Goal: Task Accomplishment & Management: Manage account settings

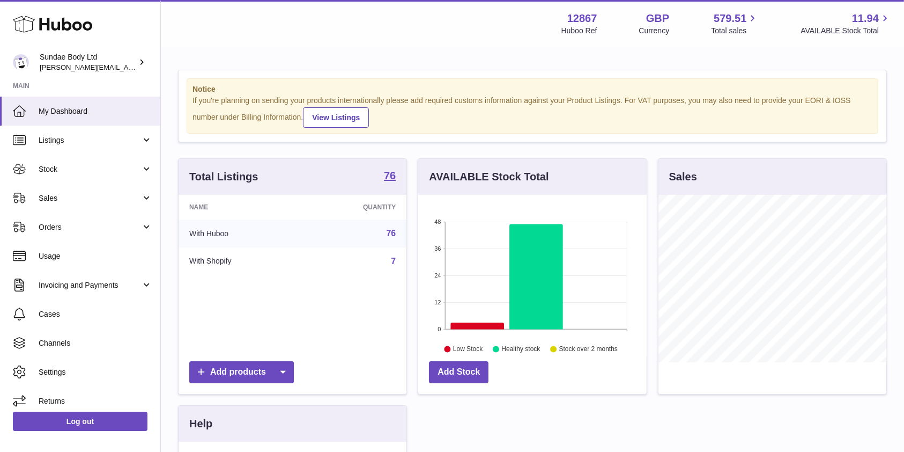
scroll to position [167, 228]
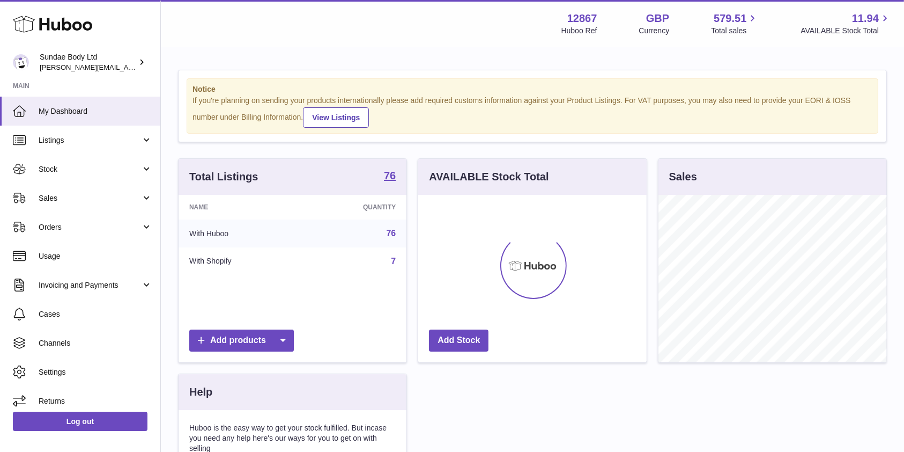
scroll to position [167, 228]
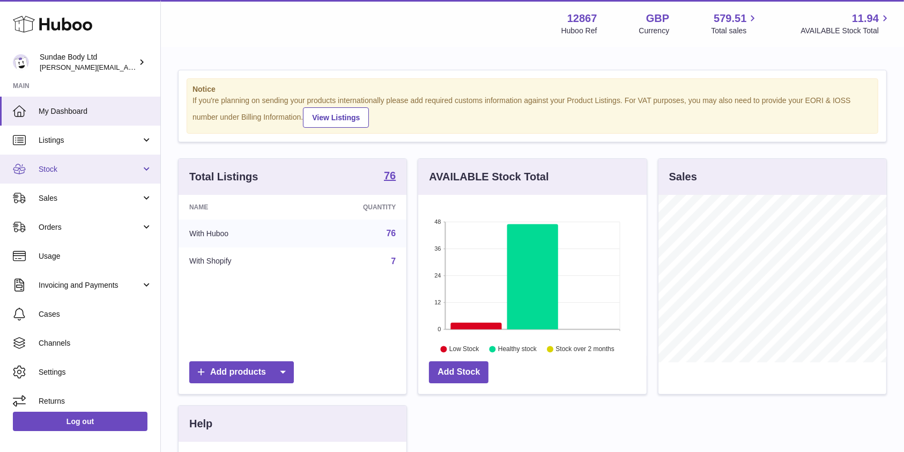
click at [55, 171] on span "Stock" at bounding box center [90, 169] width 102 height 10
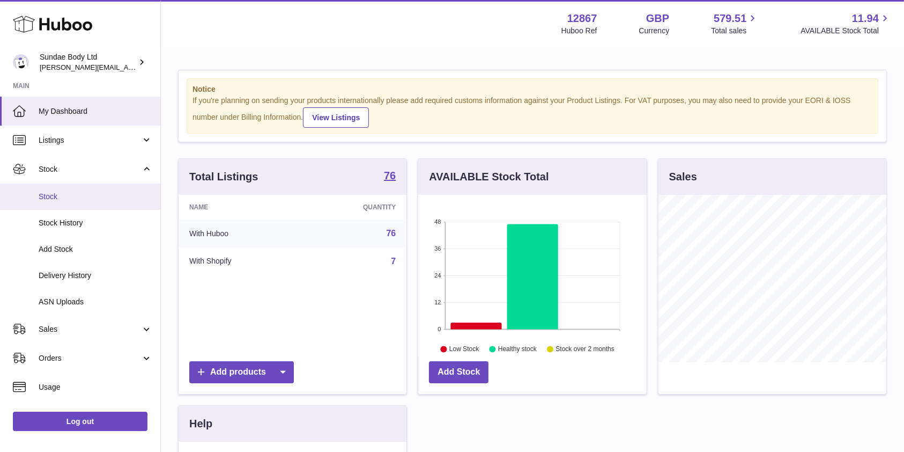
click at [47, 199] on span "Stock" at bounding box center [96, 196] width 114 height 10
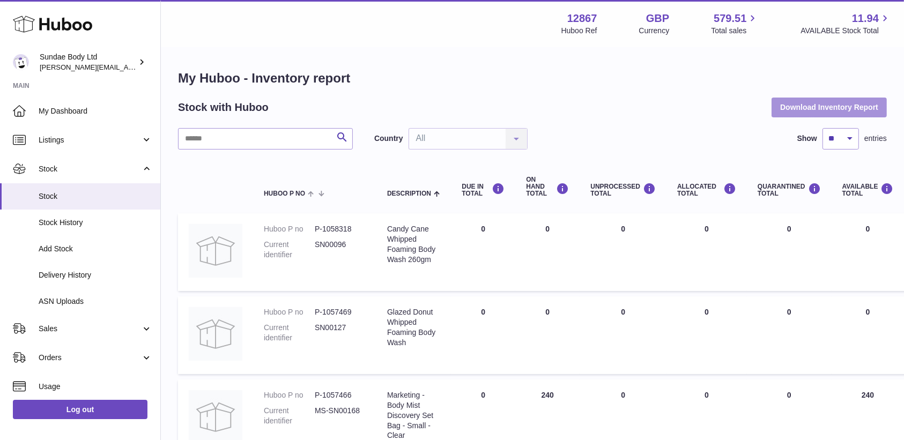
click at [853, 107] on button "Download Inventory Report" at bounding box center [829, 107] width 115 height 19
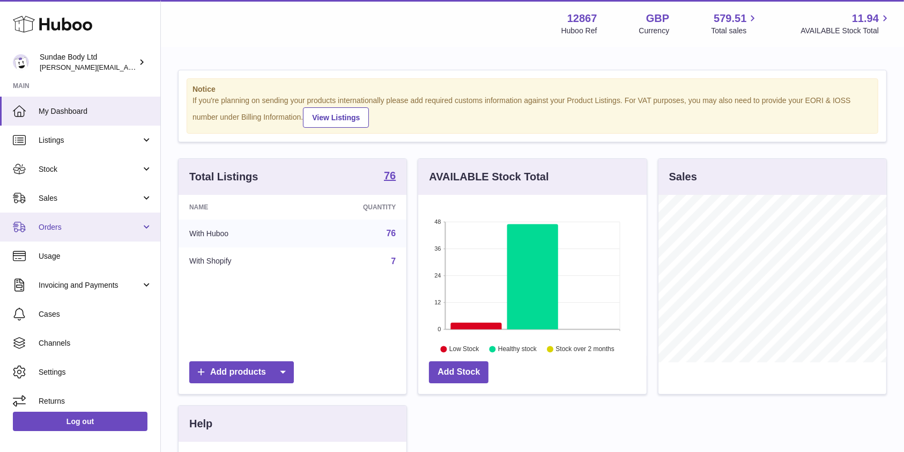
scroll to position [167, 228]
click at [48, 227] on span "Orders" at bounding box center [90, 227] width 102 height 10
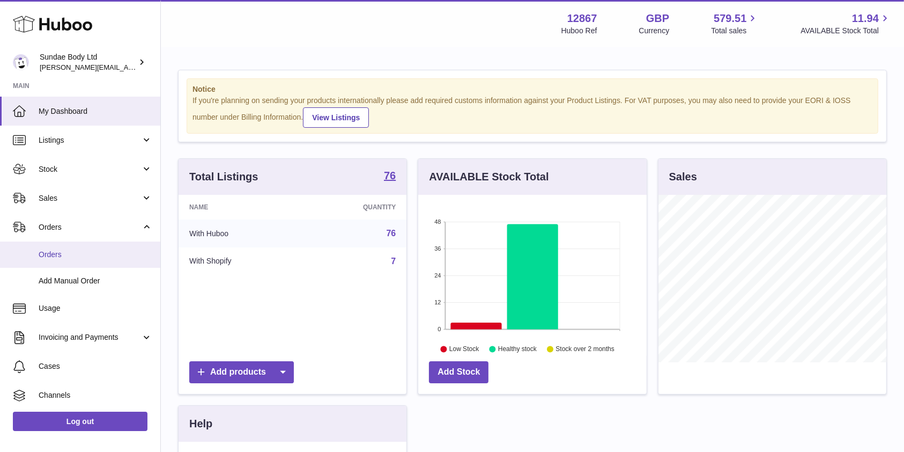
click at [49, 251] on span "Orders" at bounding box center [96, 254] width 114 height 10
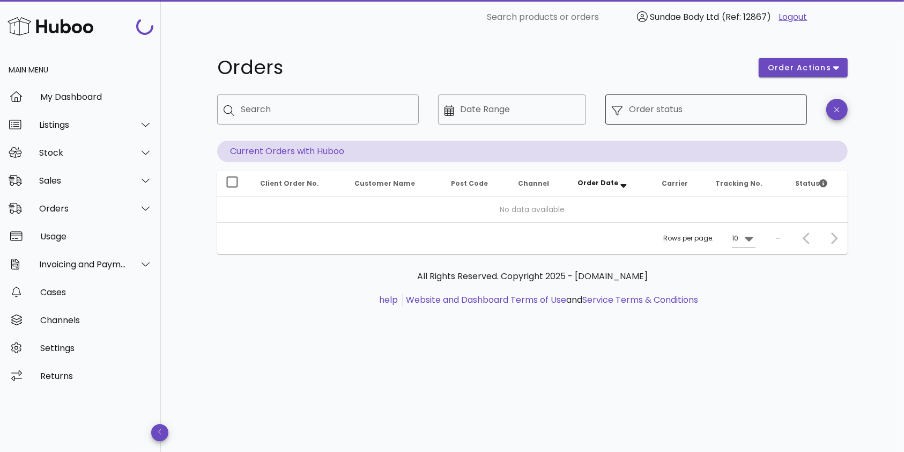
click at [674, 104] on input "Order status" at bounding box center [715, 109] width 172 height 17
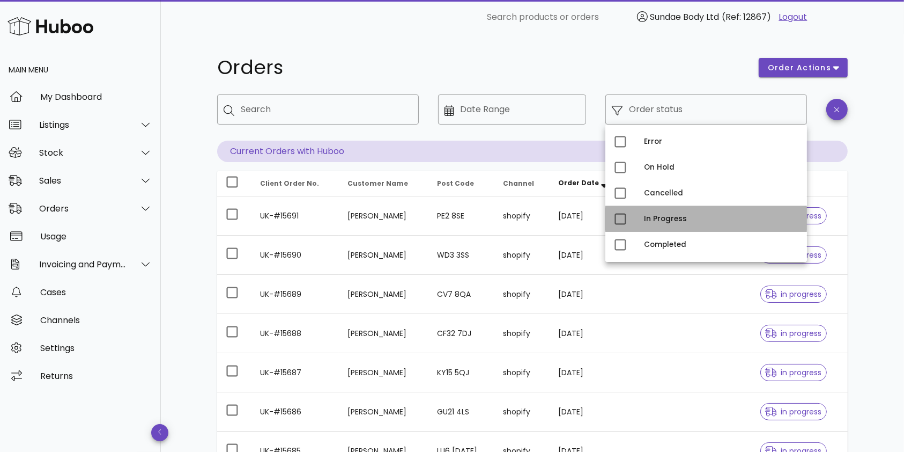
click at [663, 221] on div "In Progress" at bounding box center [721, 219] width 154 height 9
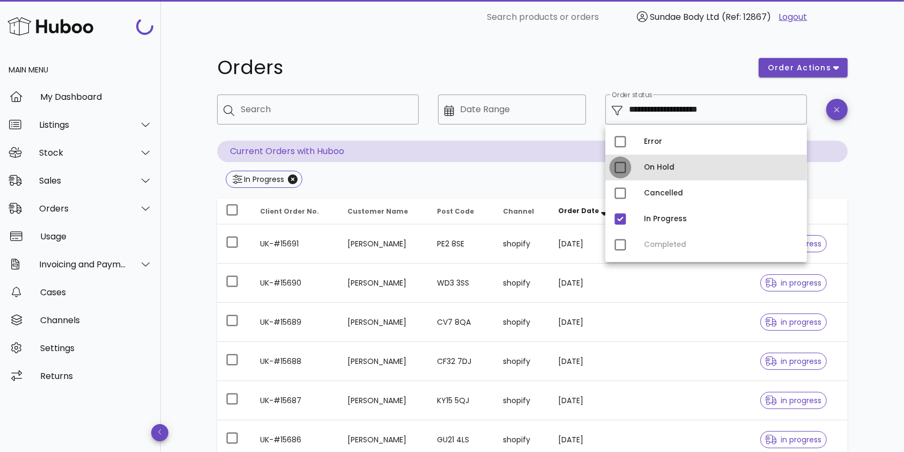
click at [618, 167] on div at bounding box center [620, 167] width 18 height 18
type input "**********"
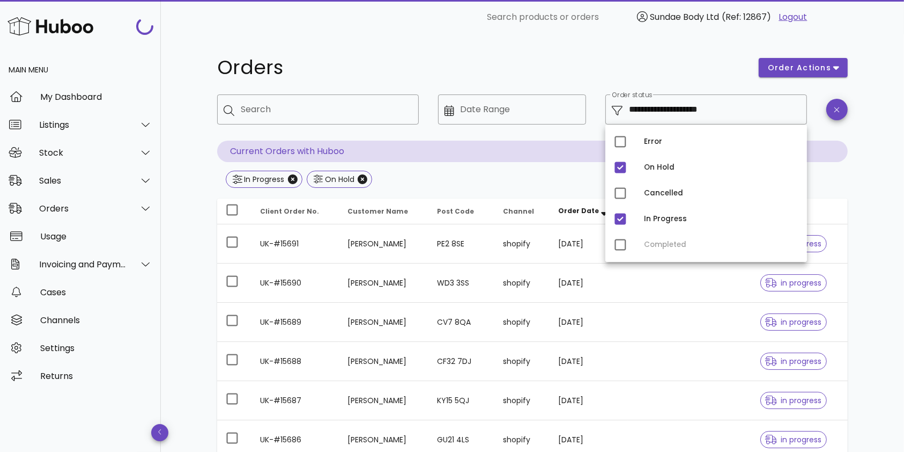
click at [698, 50] on div "**********" at bounding box center [532, 383] width 682 height 699
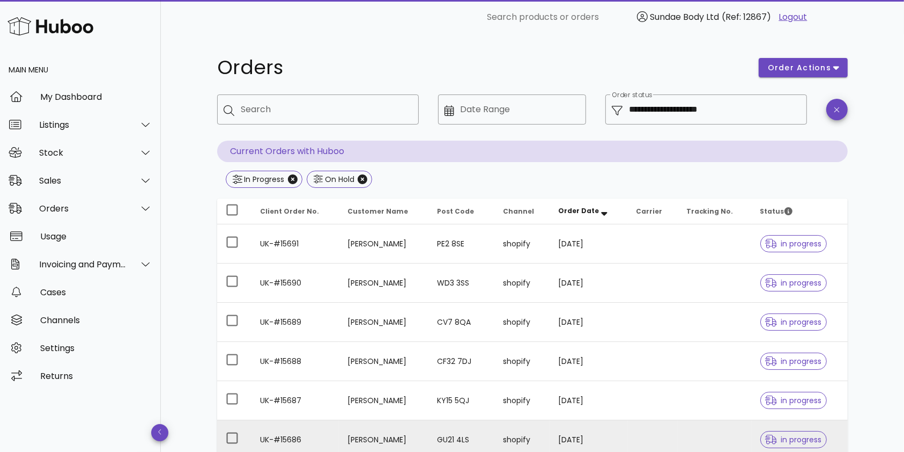
scroll to position [282, 0]
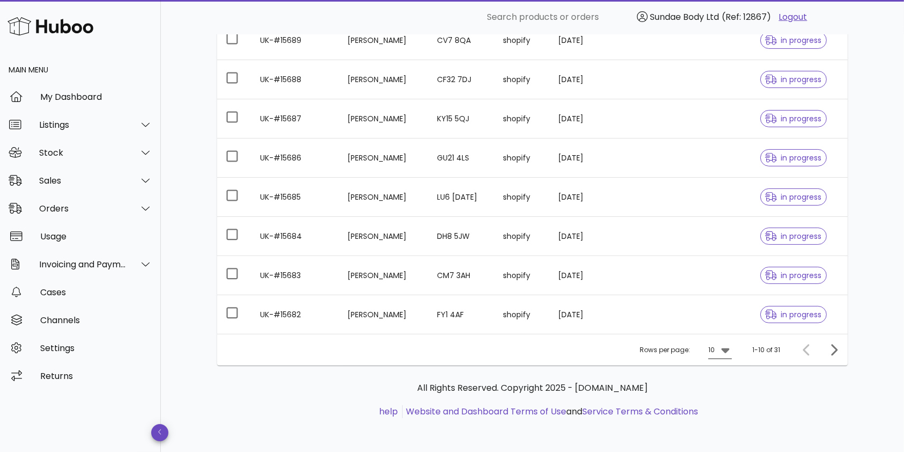
click at [724, 350] on icon at bounding box center [725, 349] width 13 height 13
click at [723, 411] on div "50" at bounding box center [723, 409] width 11 height 10
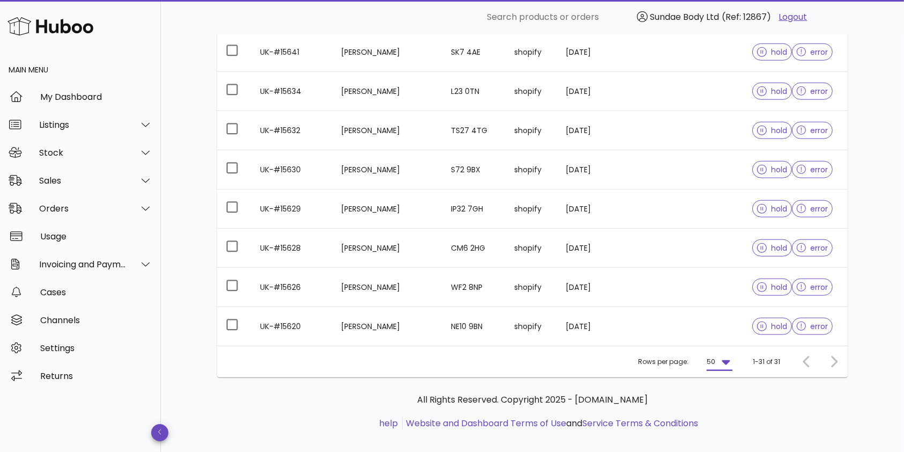
scroll to position [1103, 0]
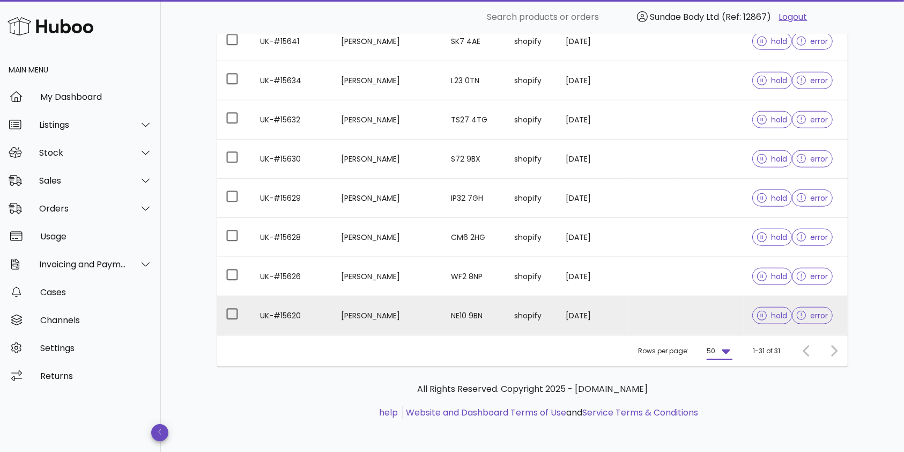
click at [389, 317] on td "[PERSON_NAME]" at bounding box center [387, 315] width 110 height 39
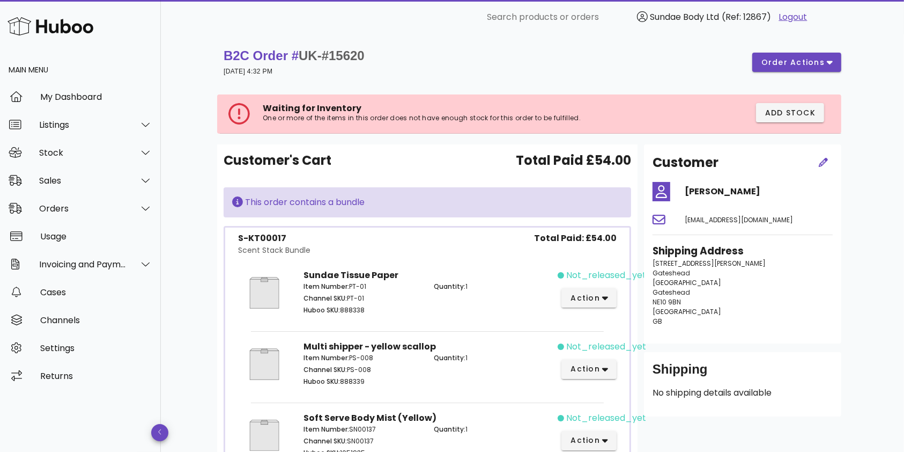
click at [472, 50] on div "B2C Order # UK-#15620 [DATE] 4:32 PM order actions" at bounding box center [533, 62] width 618 height 30
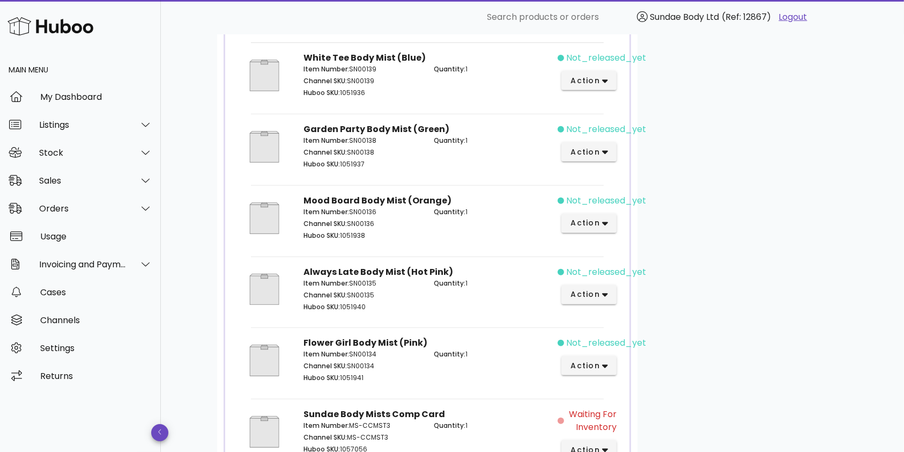
scroll to position [545, 0]
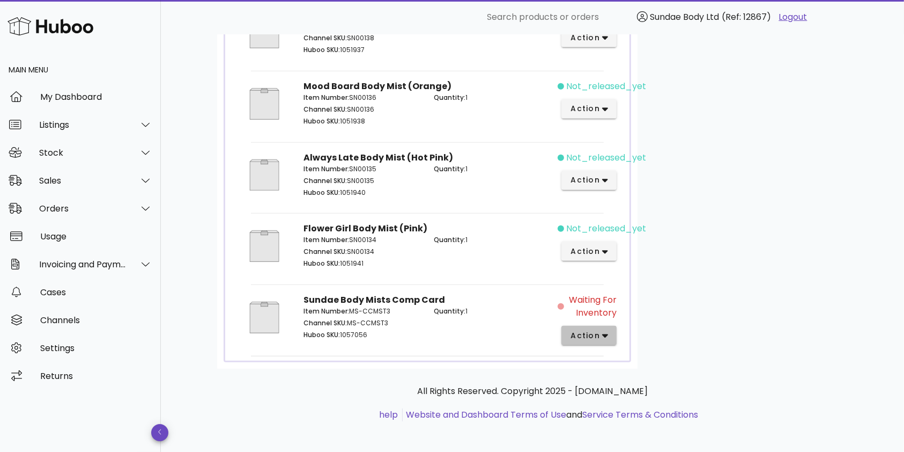
click at [603, 330] on icon "button" at bounding box center [605, 335] width 6 height 10
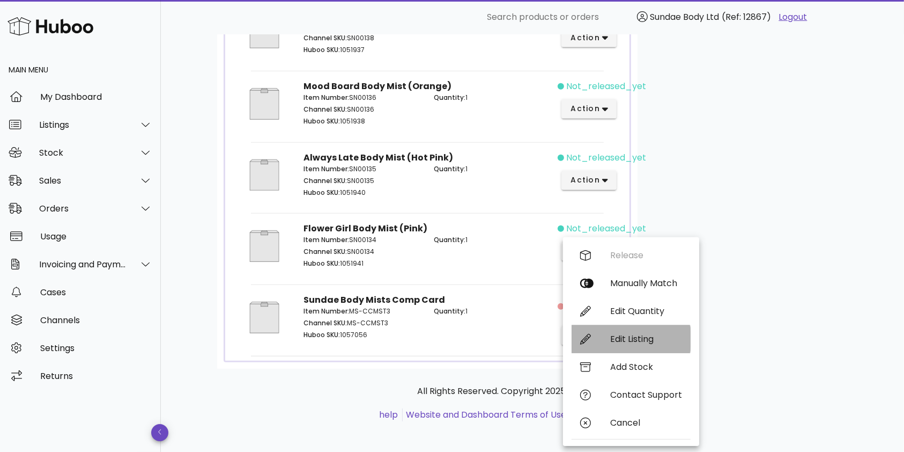
click at [637, 336] on div "Edit Listing" at bounding box center [646, 339] width 72 height 10
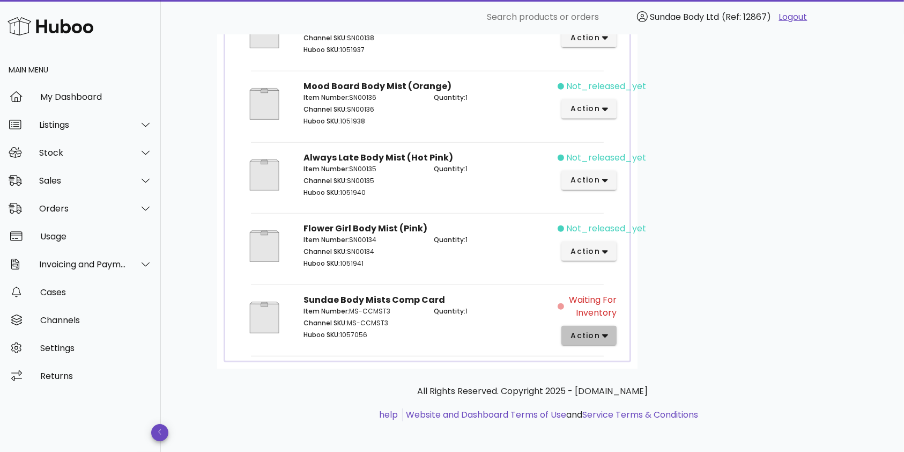
click at [609, 330] on button "action" at bounding box center [588, 335] width 55 height 19
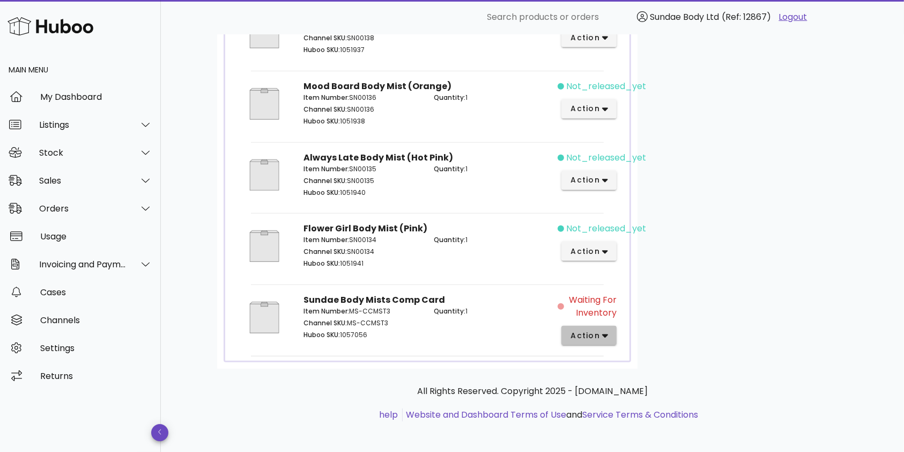
click at [596, 332] on span "action" at bounding box center [585, 335] width 30 height 11
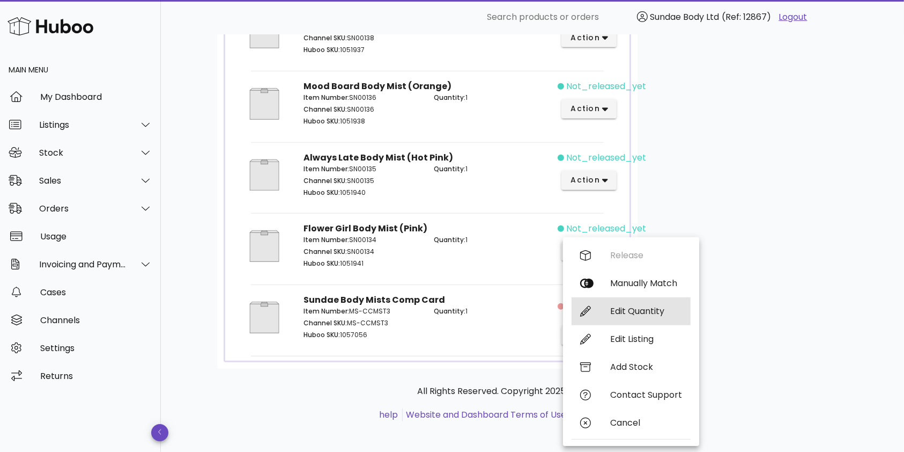
click at [622, 311] on div "Edit Quantity" at bounding box center [646, 311] width 72 height 10
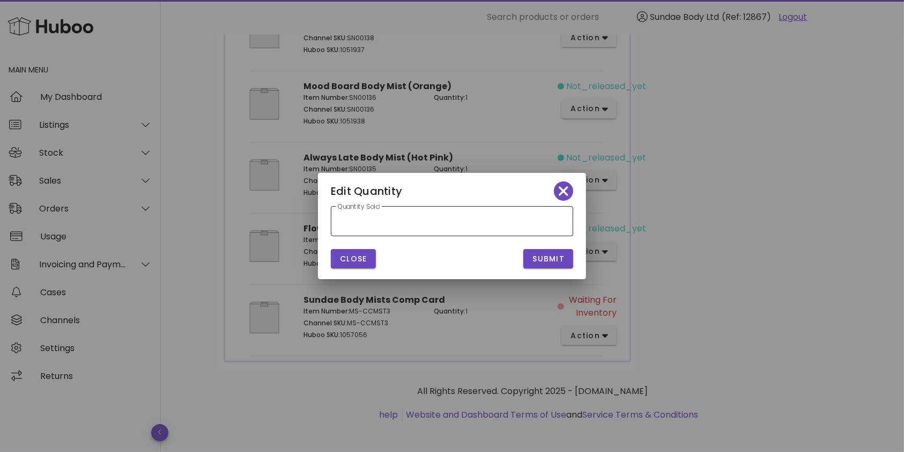
type input "*"
click at [564, 225] on input "*" at bounding box center [452, 220] width 230 height 17
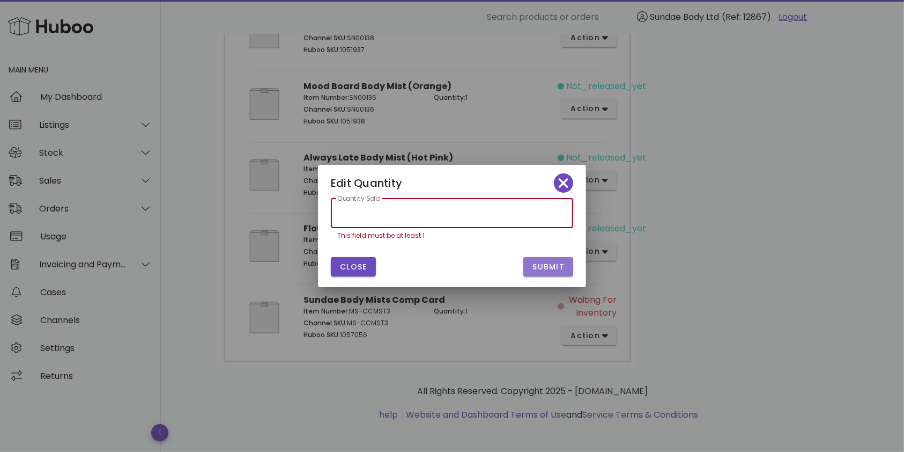
click at [553, 263] on span "Submit" at bounding box center [548, 266] width 33 height 11
click at [565, 183] on icon "button" at bounding box center [564, 183] width 10 height 10
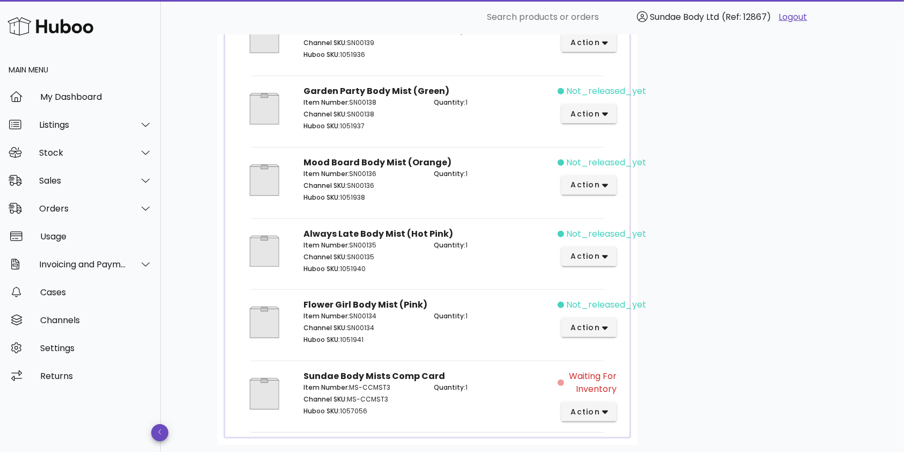
scroll to position [500, 0]
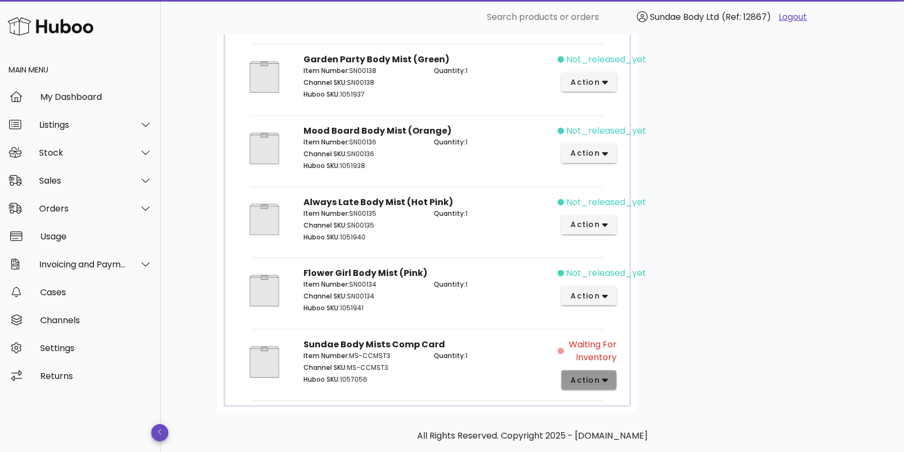
click at [598, 375] on span "action" at bounding box center [585, 379] width 30 height 11
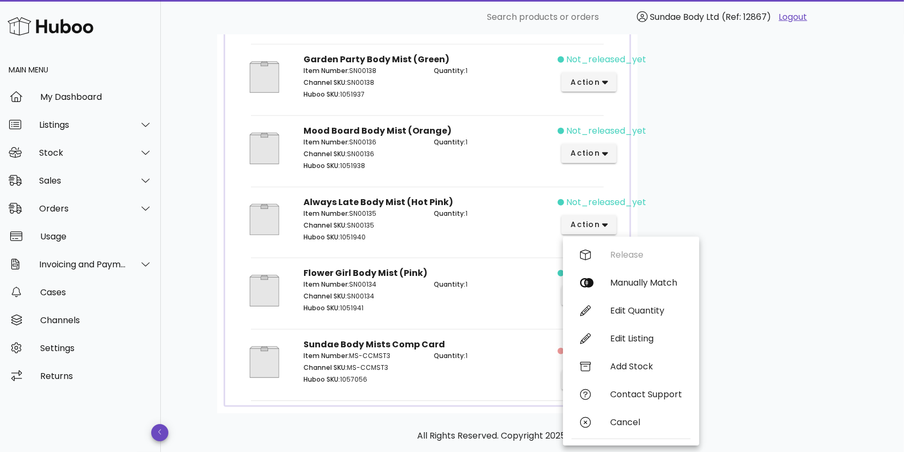
click at [440, 351] on span "Quantity:" at bounding box center [450, 355] width 32 height 9
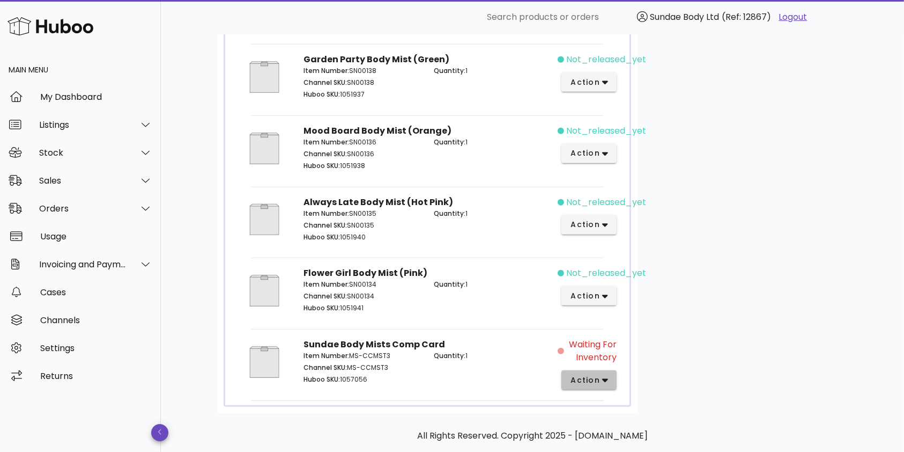
click at [602, 378] on icon "button" at bounding box center [605, 380] width 6 height 10
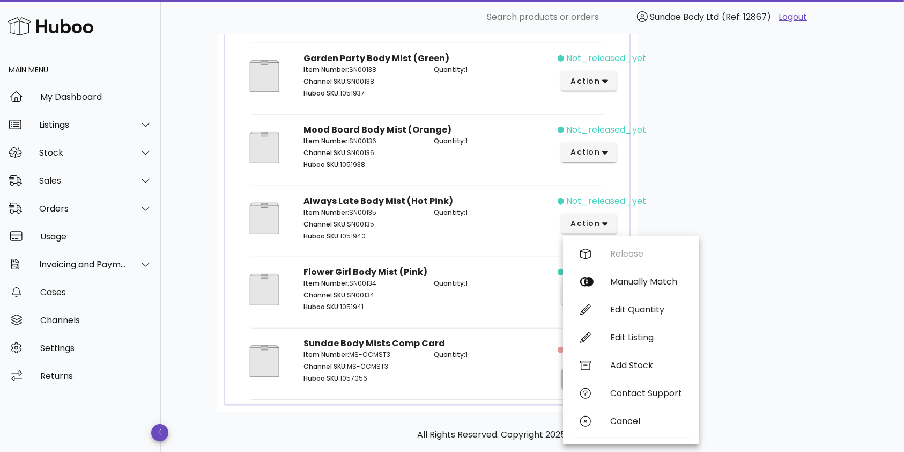
scroll to position [545, 0]
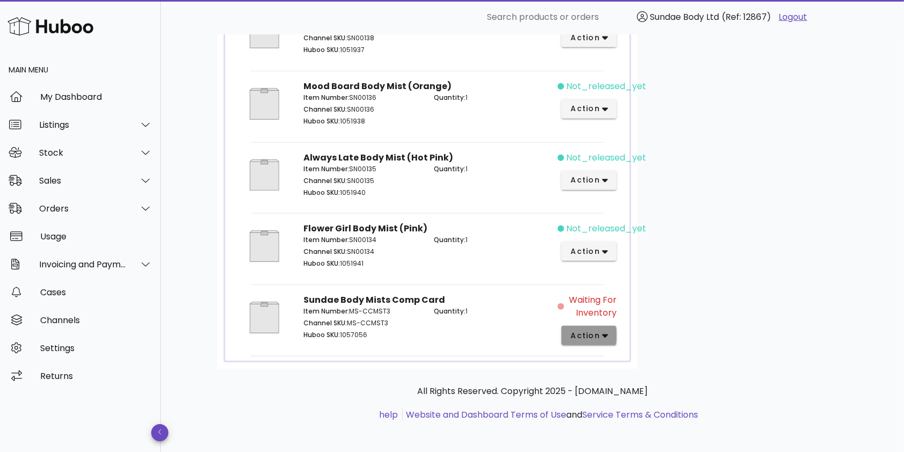
click at [611, 329] on button "action" at bounding box center [588, 335] width 55 height 19
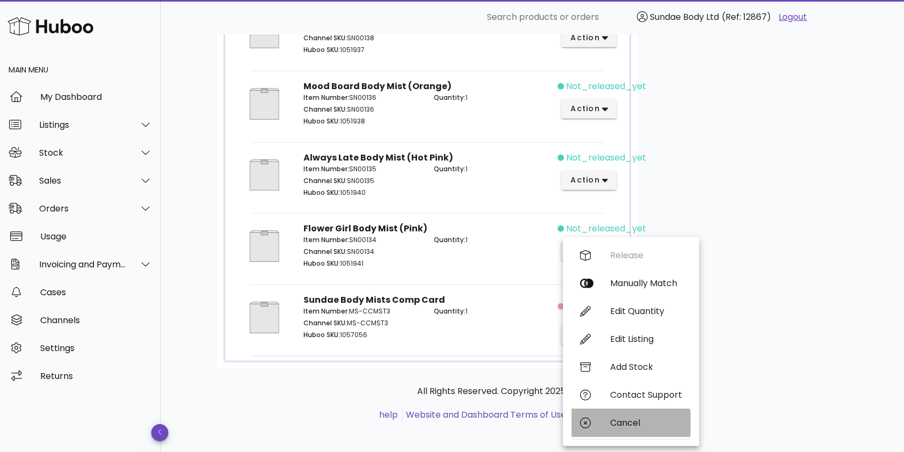
click at [617, 422] on div "Cancel" at bounding box center [646, 422] width 72 height 10
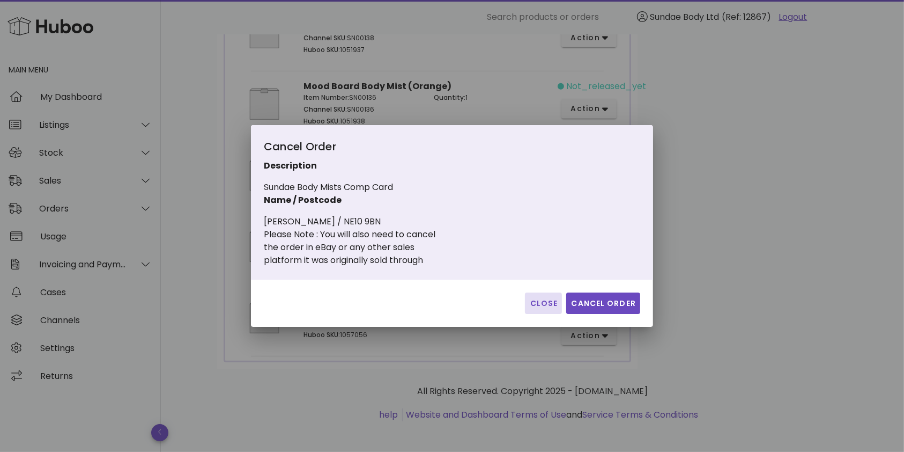
click at [536, 300] on span "Close" at bounding box center [543, 303] width 28 height 11
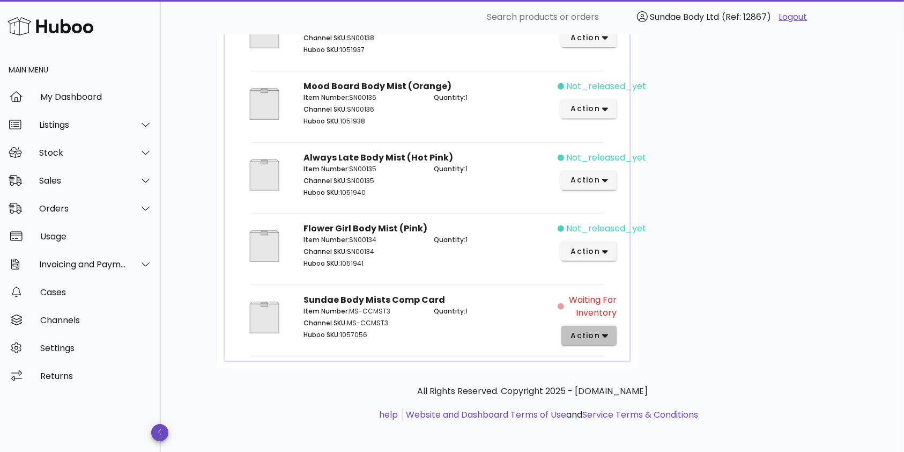
click at [608, 335] on icon "button" at bounding box center [605, 335] width 6 height 10
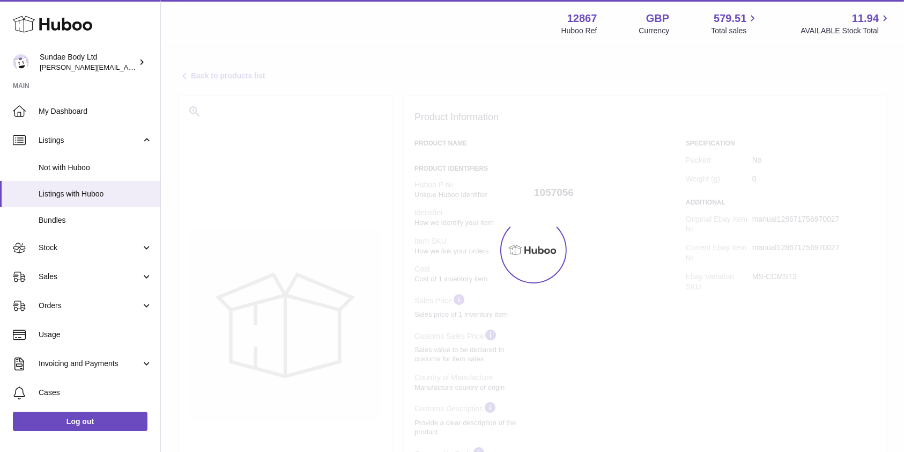
select select
select select "****"
